Goal: Task Accomplishment & Management: Use online tool/utility

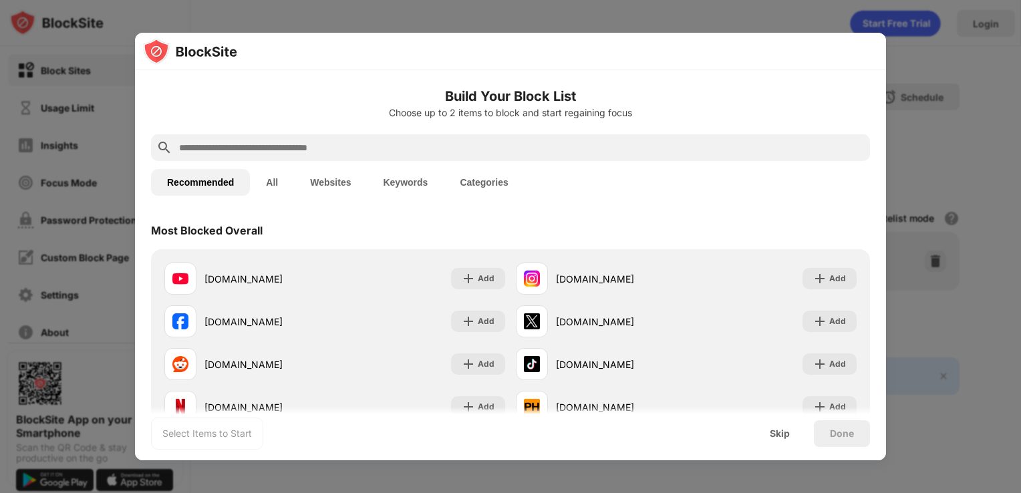
click at [583, 17] on div at bounding box center [510, 246] width 1021 height 493
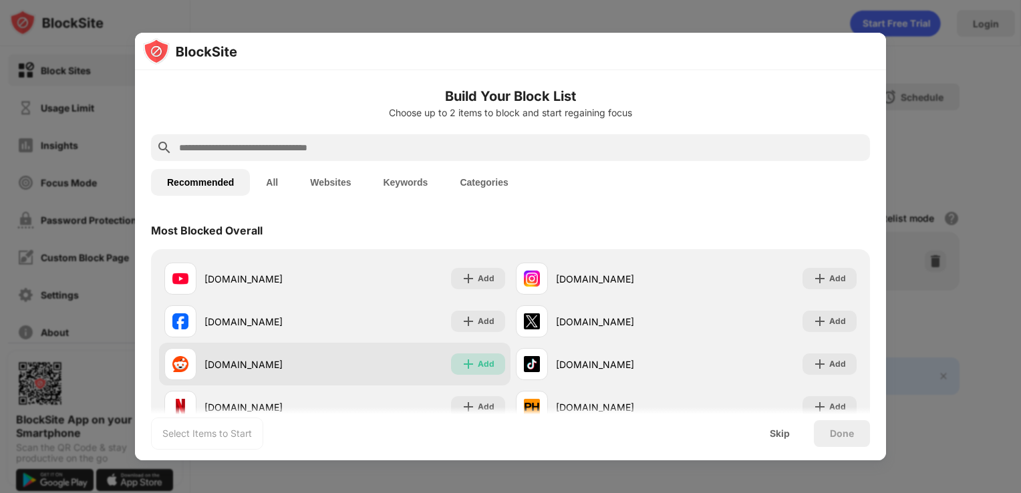
click at [470, 362] on div "Add" at bounding box center [478, 363] width 54 height 21
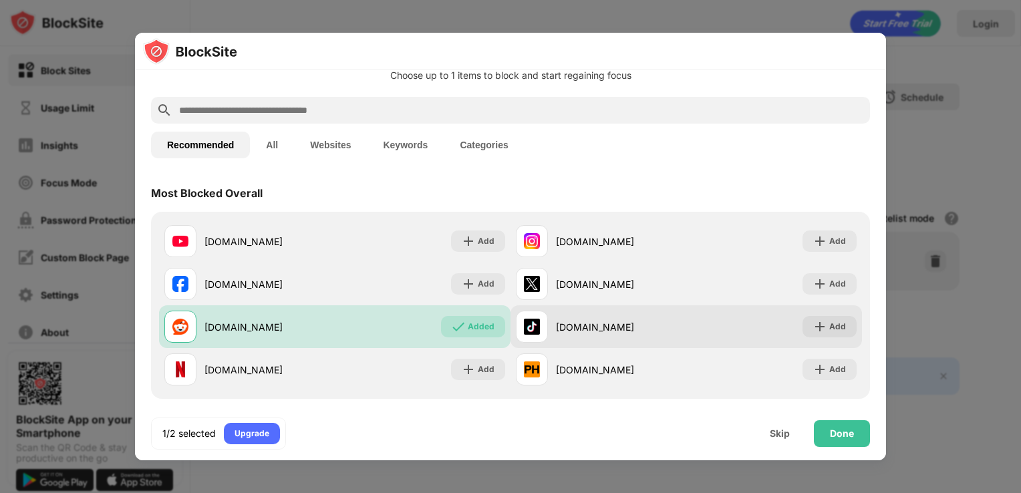
scroll to position [67, 0]
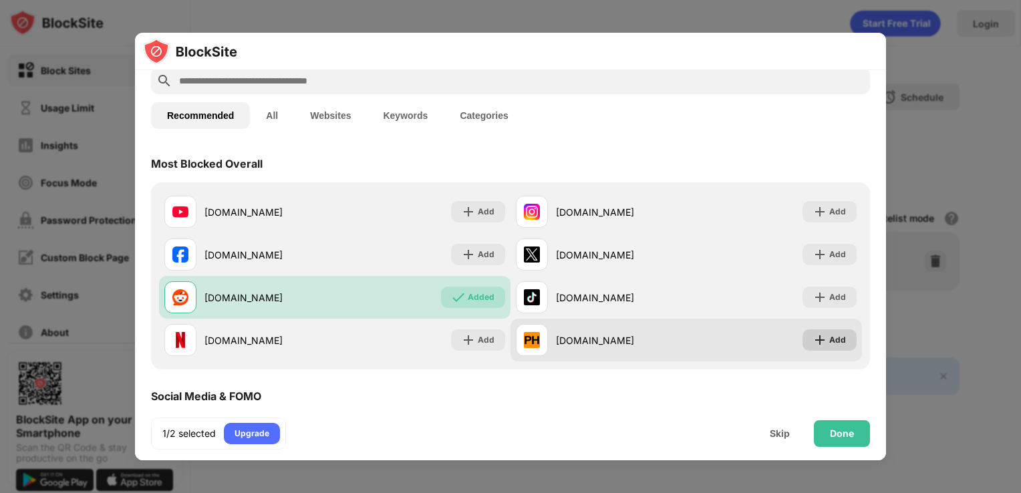
click at [829, 342] on div "Add" at bounding box center [837, 339] width 17 height 13
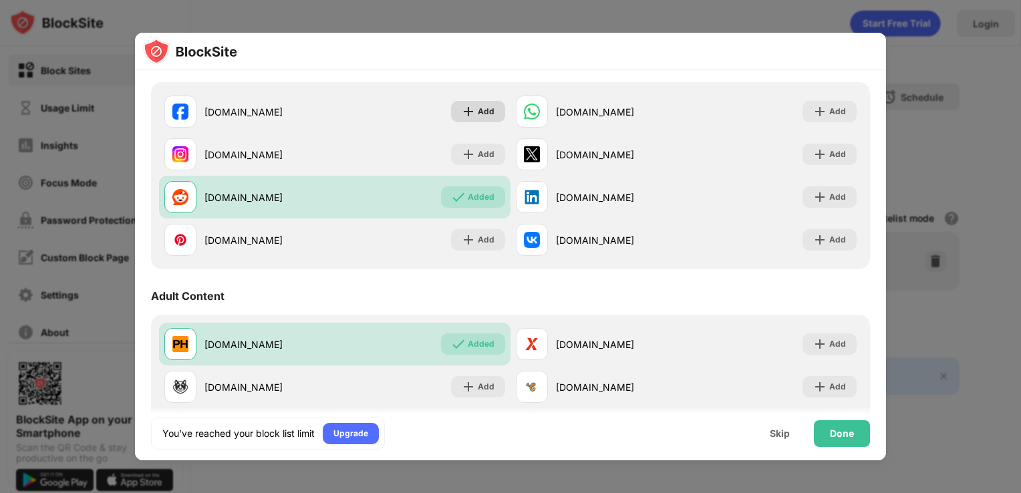
scroll to position [401, 0]
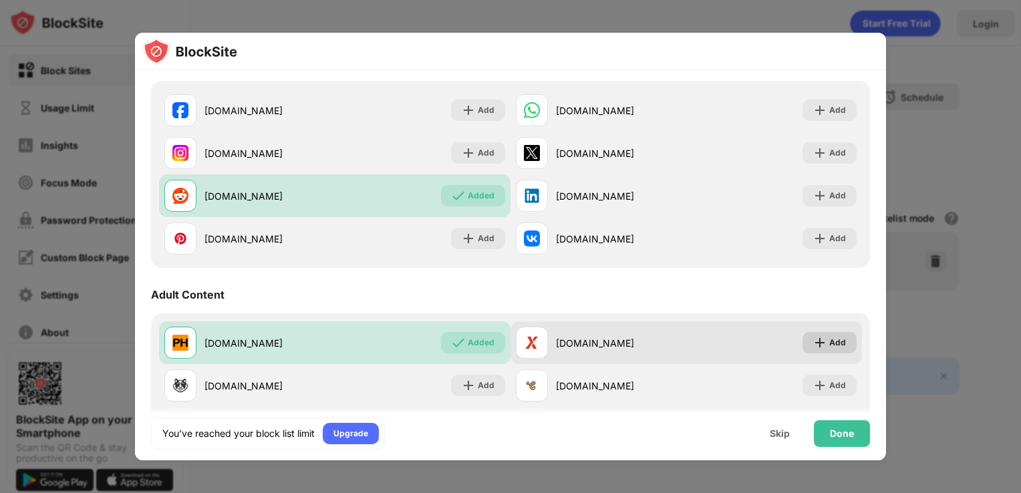
click at [829, 337] on div "Add" at bounding box center [837, 342] width 17 height 13
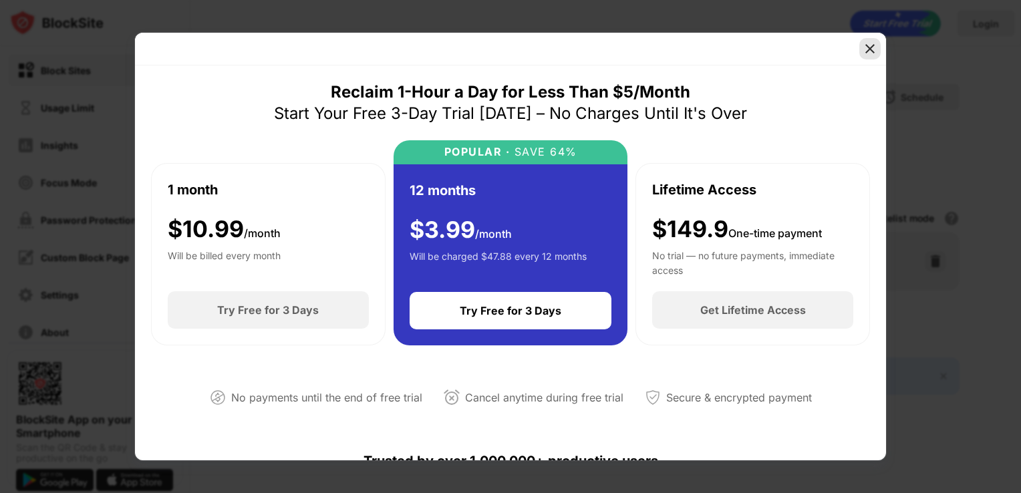
click at [879, 51] on div at bounding box center [869, 48] width 21 height 21
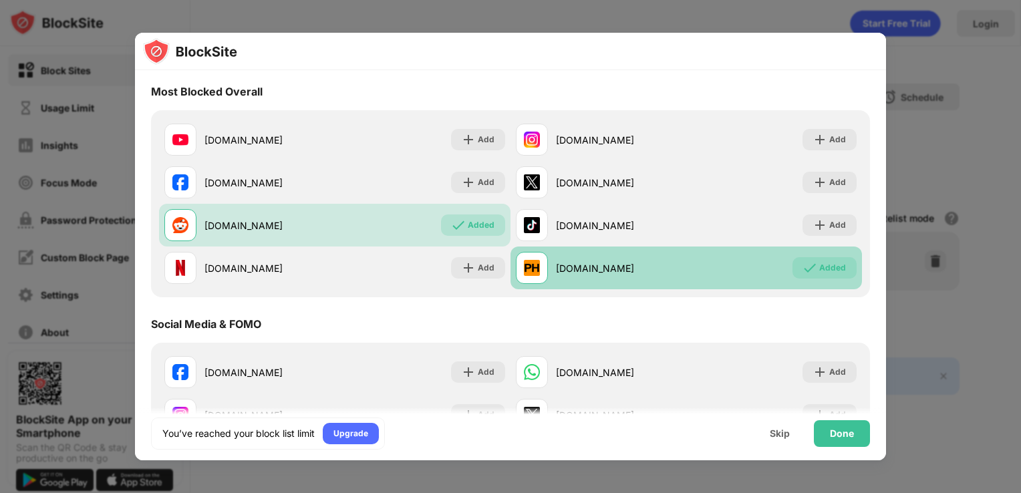
scroll to position [134, 0]
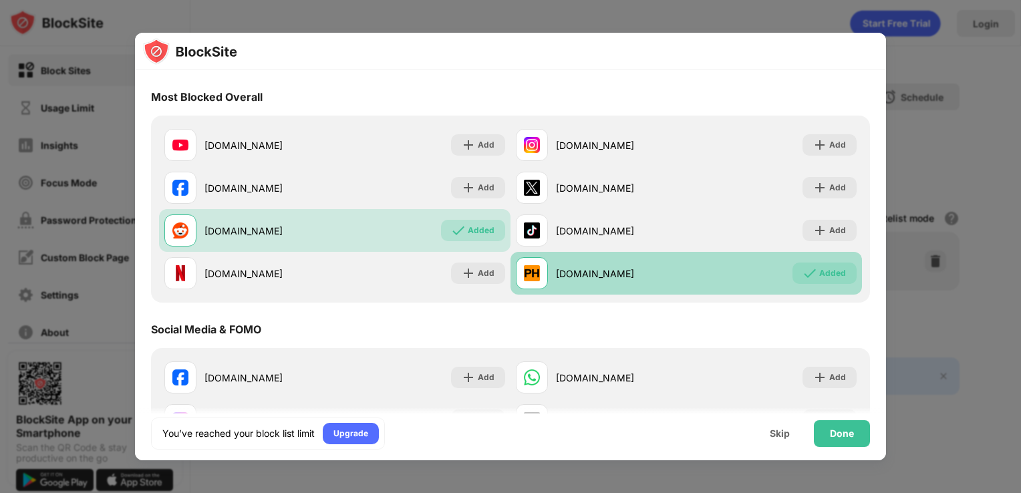
click at [820, 269] on div "Added" at bounding box center [832, 273] width 27 height 13
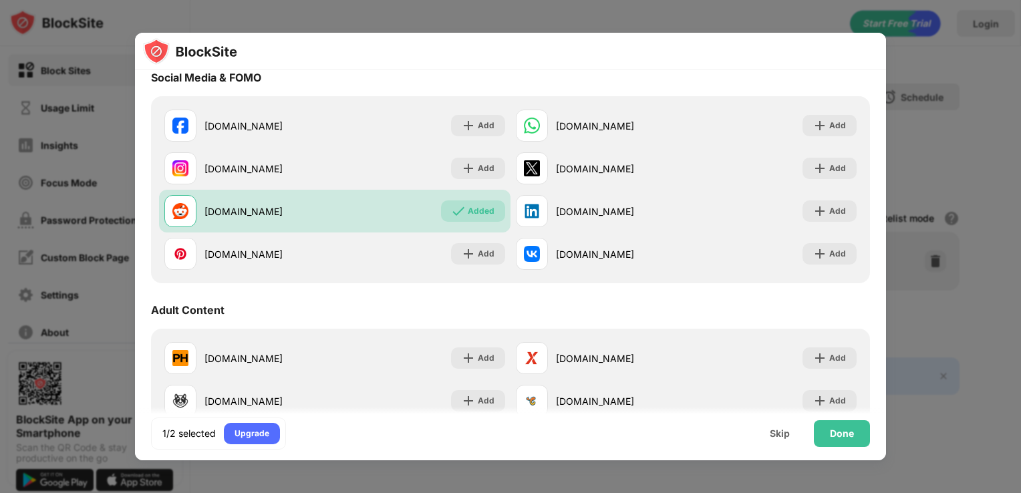
scroll to position [601, 0]
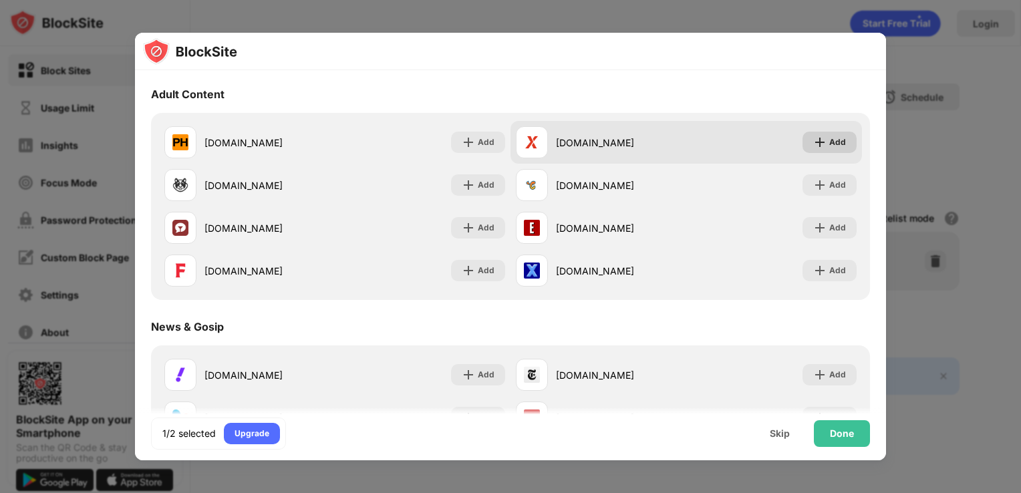
click at [813, 143] on img at bounding box center [819, 142] width 13 height 13
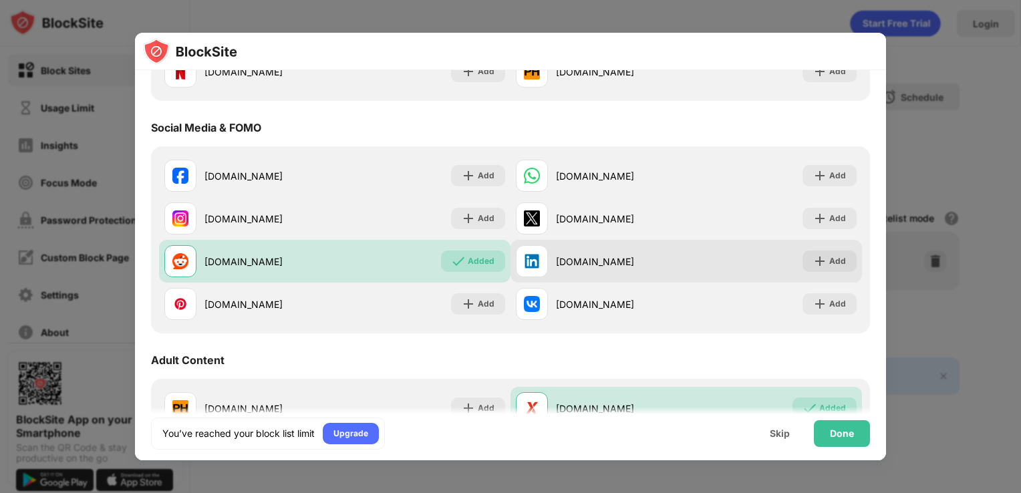
scroll to position [334, 0]
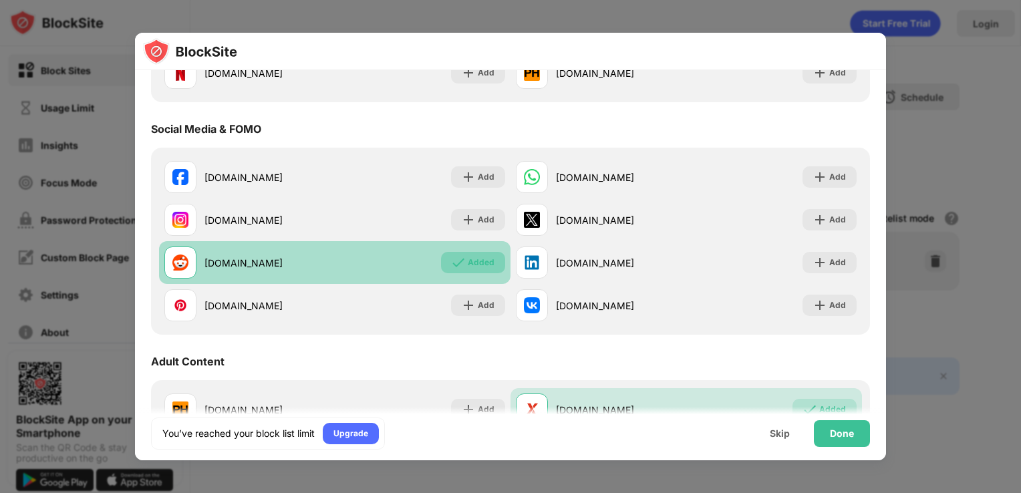
click at [489, 263] on div "Added" at bounding box center [481, 262] width 27 height 13
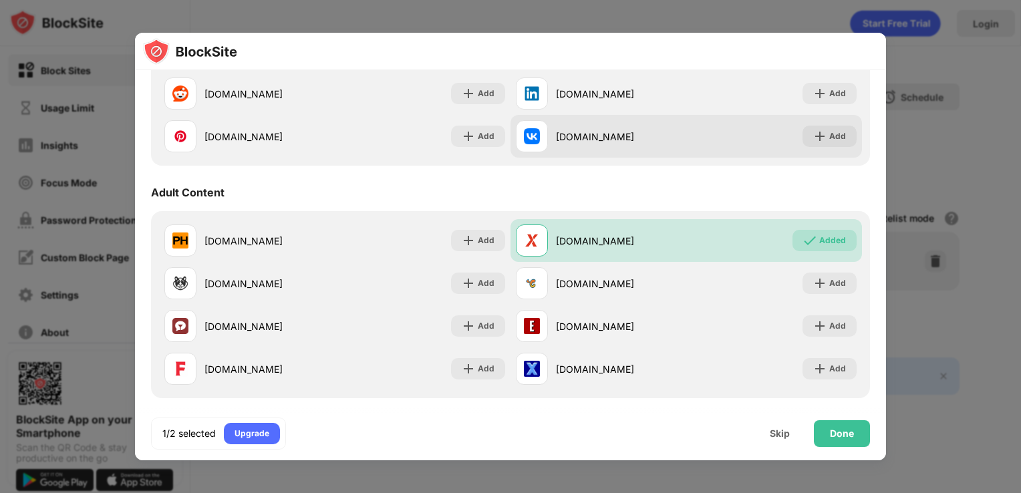
scroll to position [535, 0]
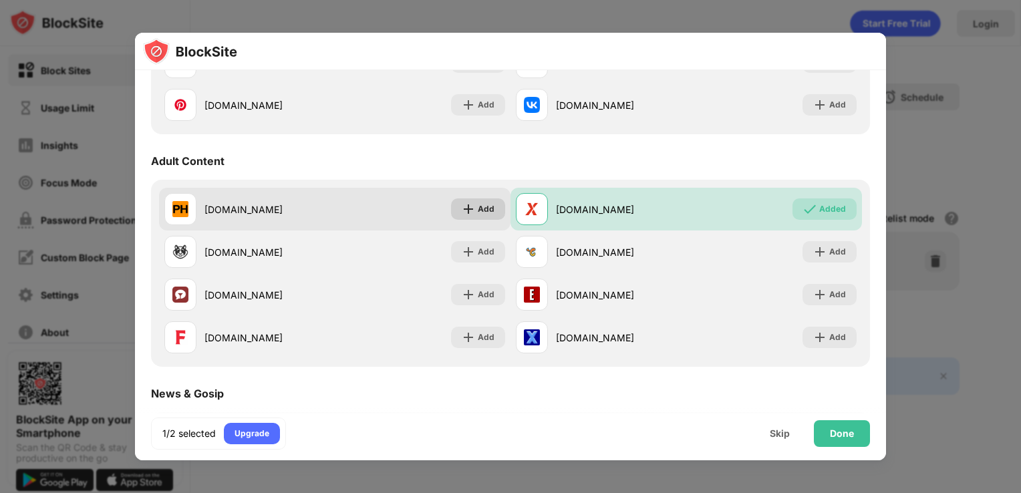
click at [468, 206] on img at bounding box center [468, 208] width 13 height 13
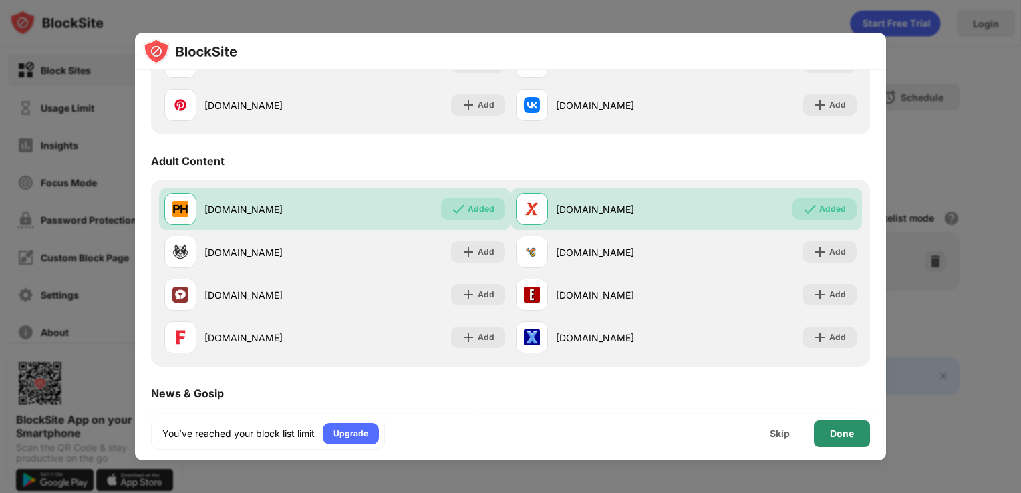
click at [847, 432] on div "Done" at bounding box center [842, 433] width 24 height 11
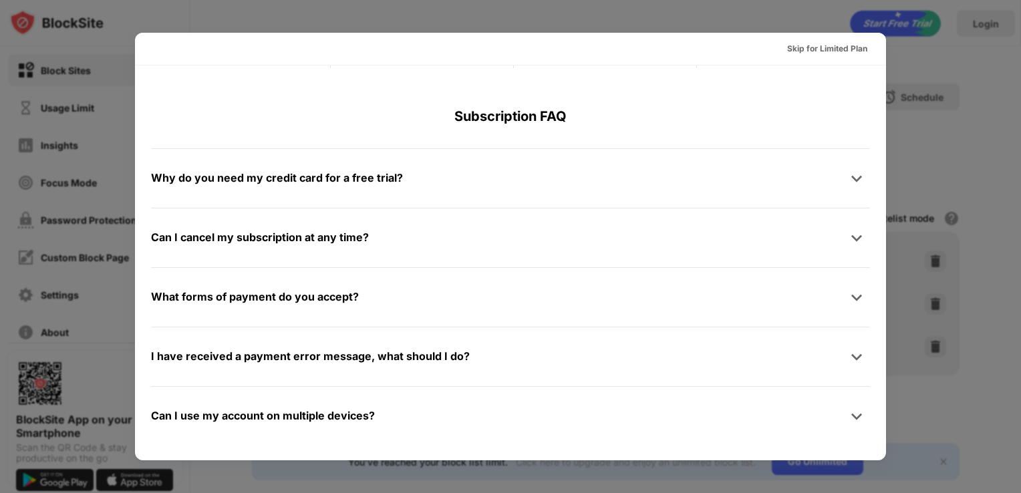
scroll to position [651, 0]
click at [832, 49] on div "Skip for Limited Plan" at bounding box center [827, 48] width 80 height 13
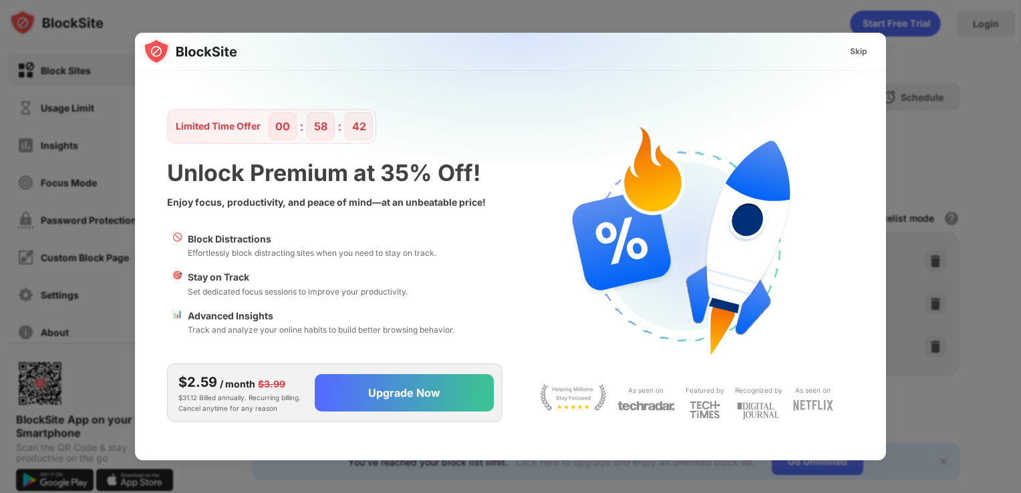
scroll to position [0, 0]
click at [861, 51] on div "Skip" at bounding box center [858, 51] width 17 height 13
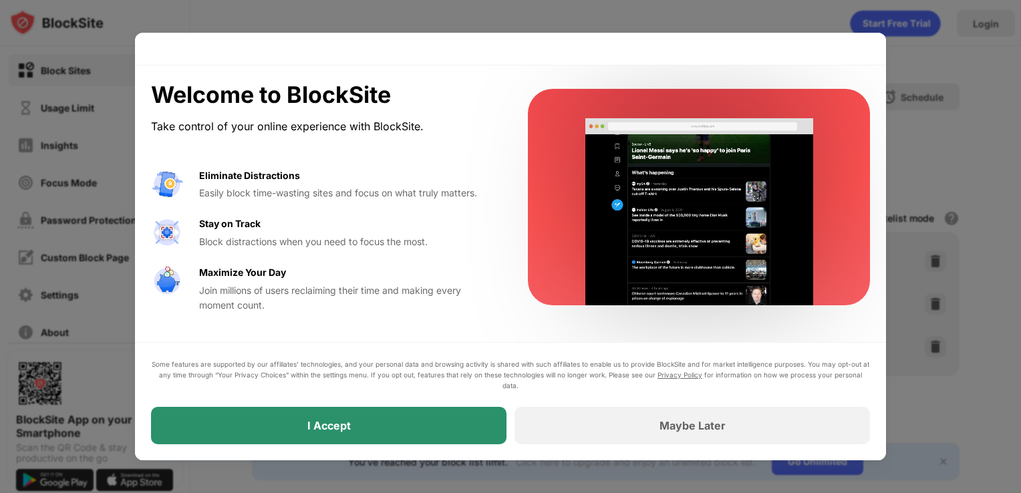
click at [420, 429] on div "I Accept" at bounding box center [328, 425] width 355 height 37
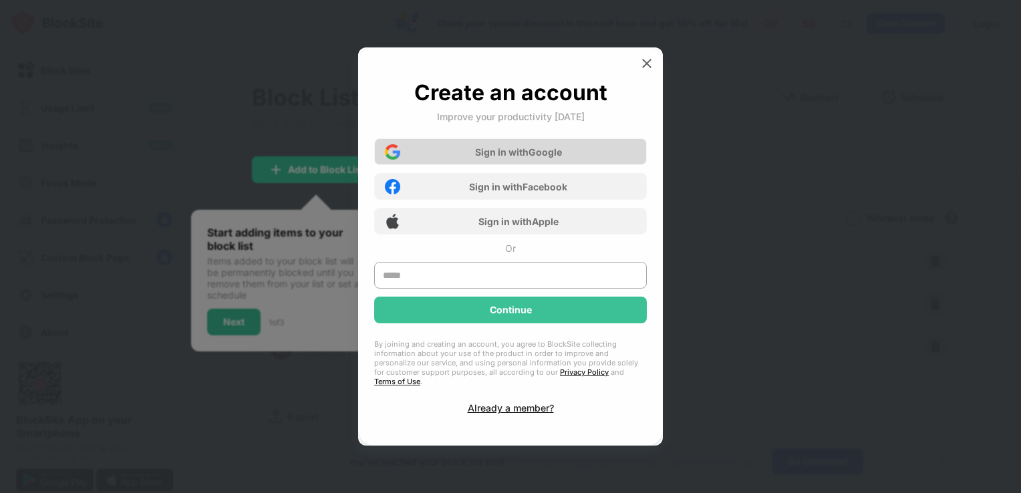
click at [516, 157] on div "Sign in with Google" at bounding box center [518, 151] width 87 height 11
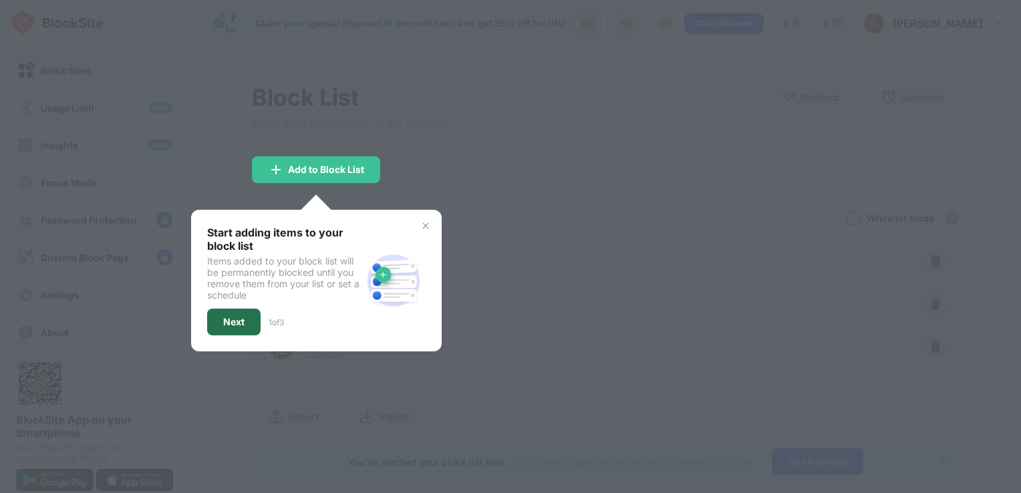
click at [251, 319] on div "Next" at bounding box center [233, 322] width 53 height 27
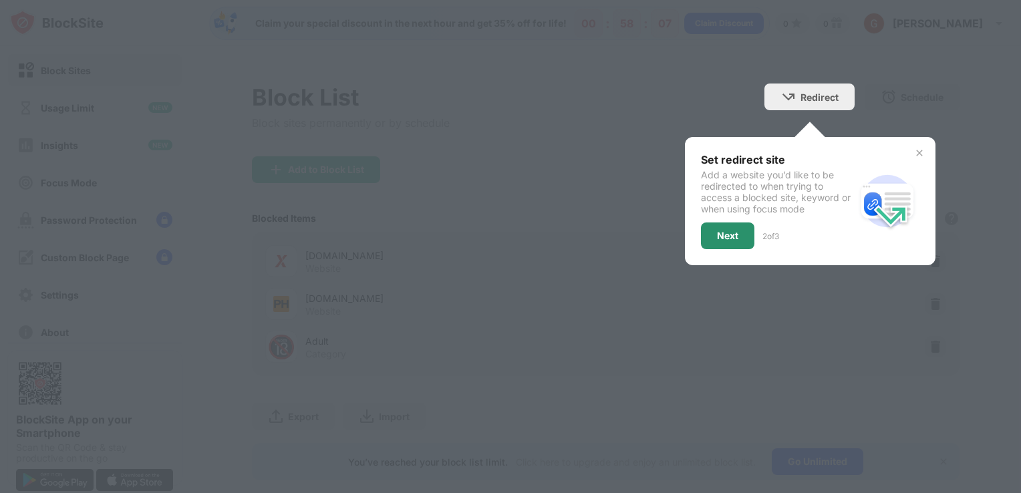
click at [724, 224] on div "Next" at bounding box center [727, 235] width 53 height 27
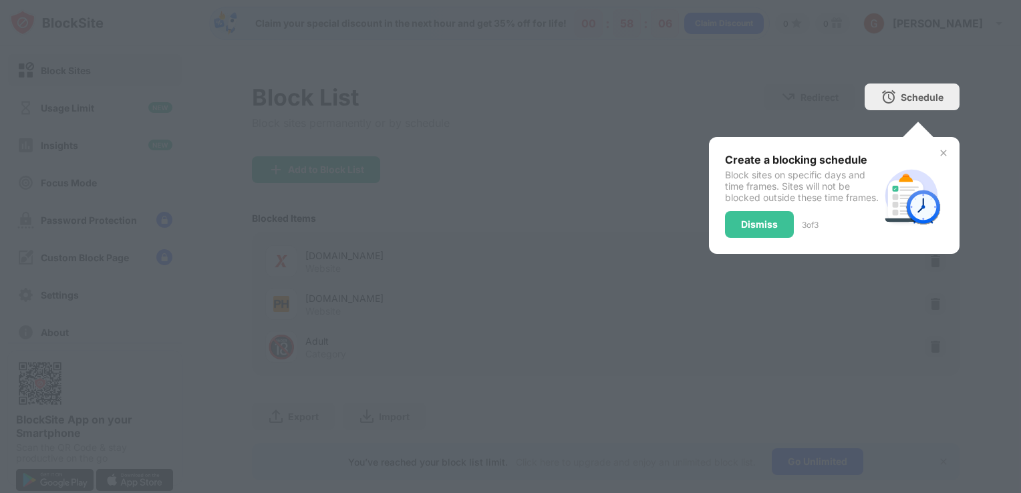
click at [743, 238] on div "Dismiss" at bounding box center [759, 224] width 69 height 27
